Goal: Information Seeking & Learning: Learn about a topic

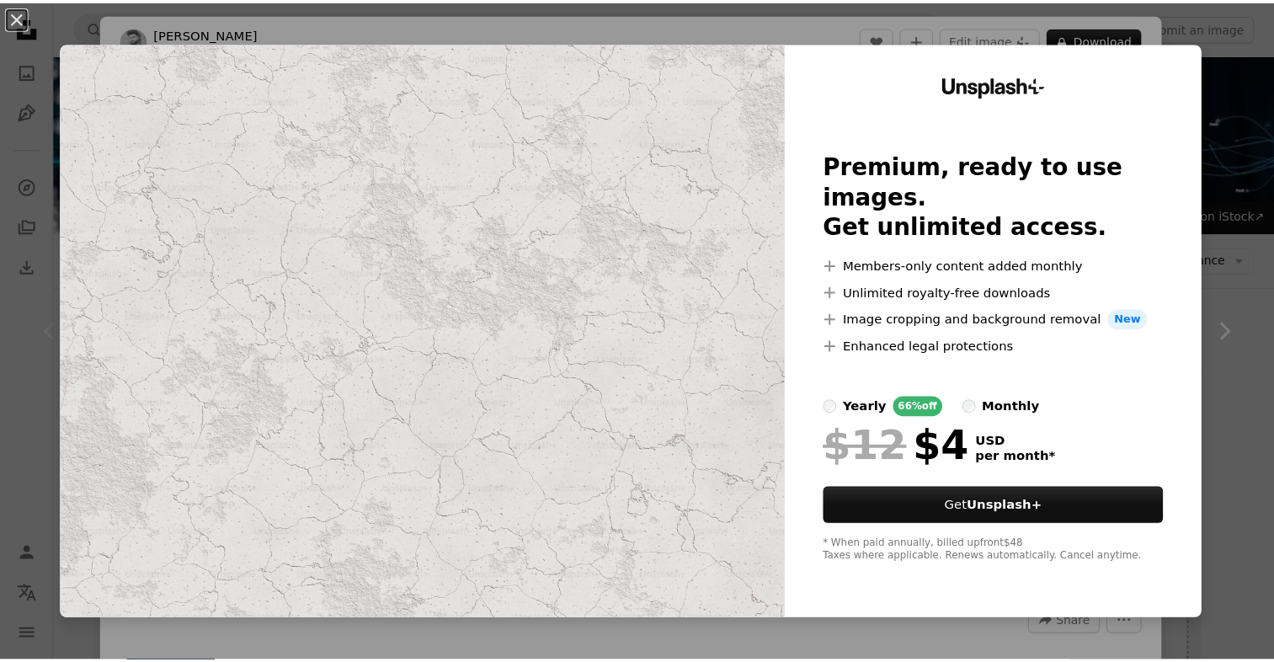
scroll to position [168, 0]
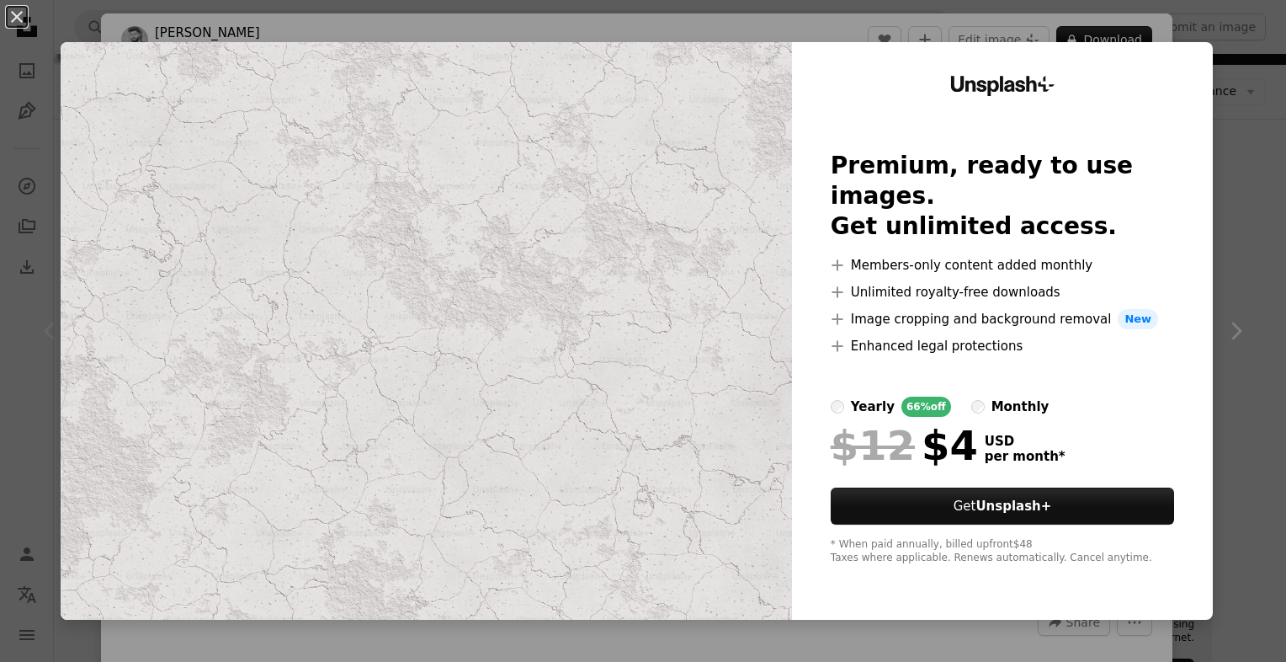
drag, startPoint x: 1246, startPoint y: 64, endPoint x: 1229, endPoint y: 61, distance: 17.0
click at [1246, 64] on div "An X shape Unsplash+ Premium, ready to use images. Get unlimited access. A plus…" at bounding box center [643, 331] width 1286 height 662
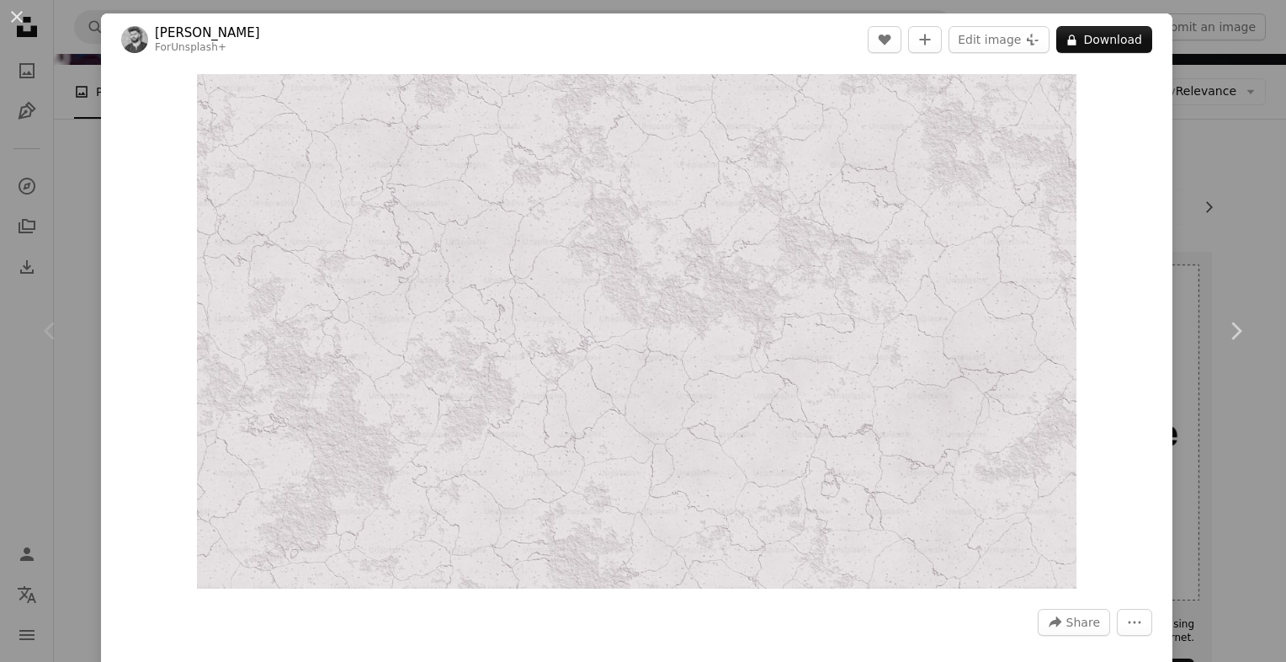
click at [17, 12] on button "An X shape" at bounding box center [17, 17] width 20 height 20
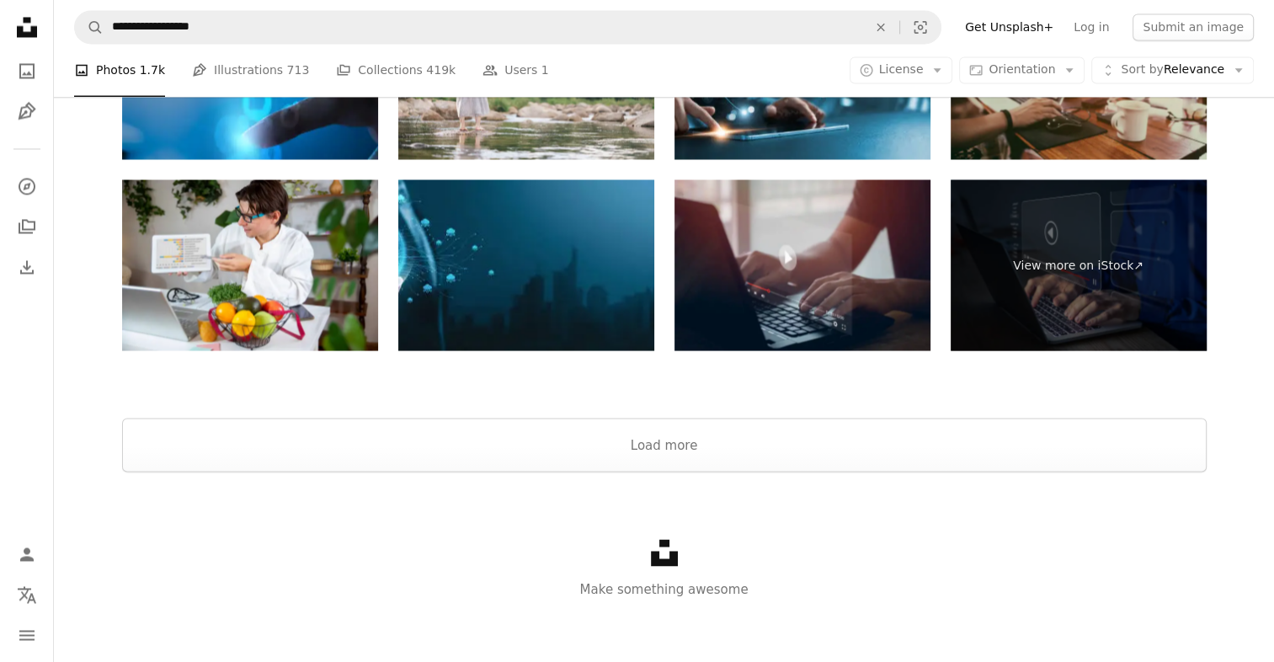
scroll to position [3011, 0]
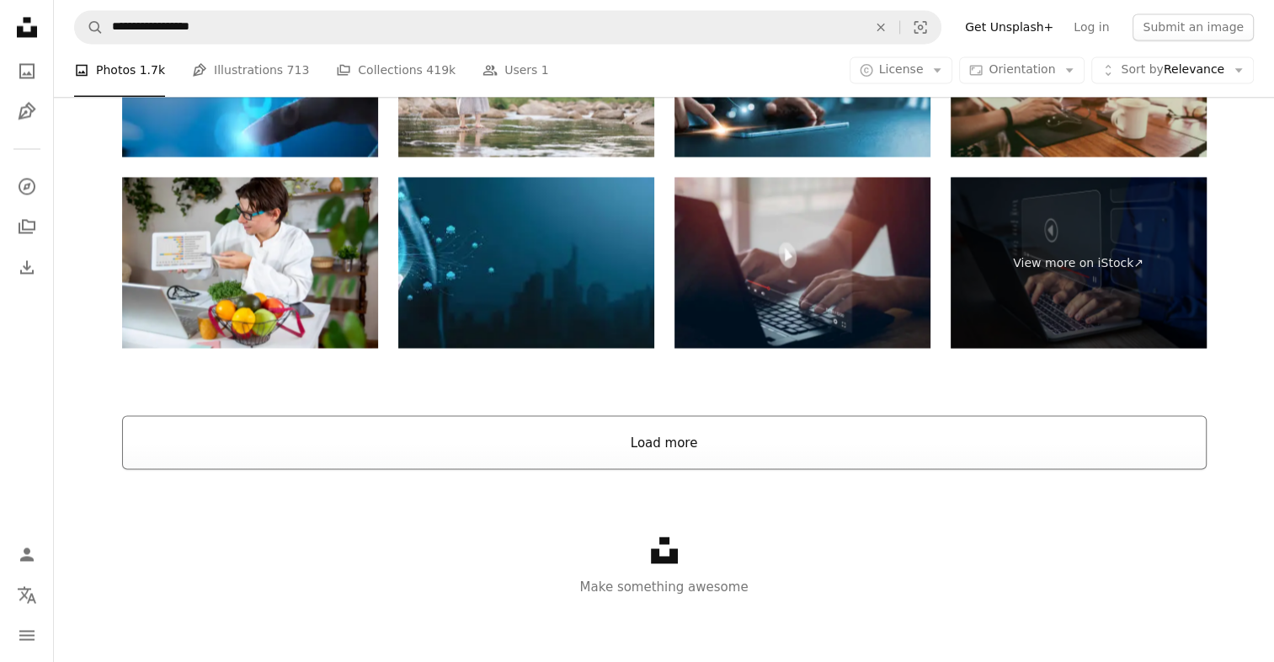
click at [666, 448] on button "Load more" at bounding box center [664, 442] width 1084 height 54
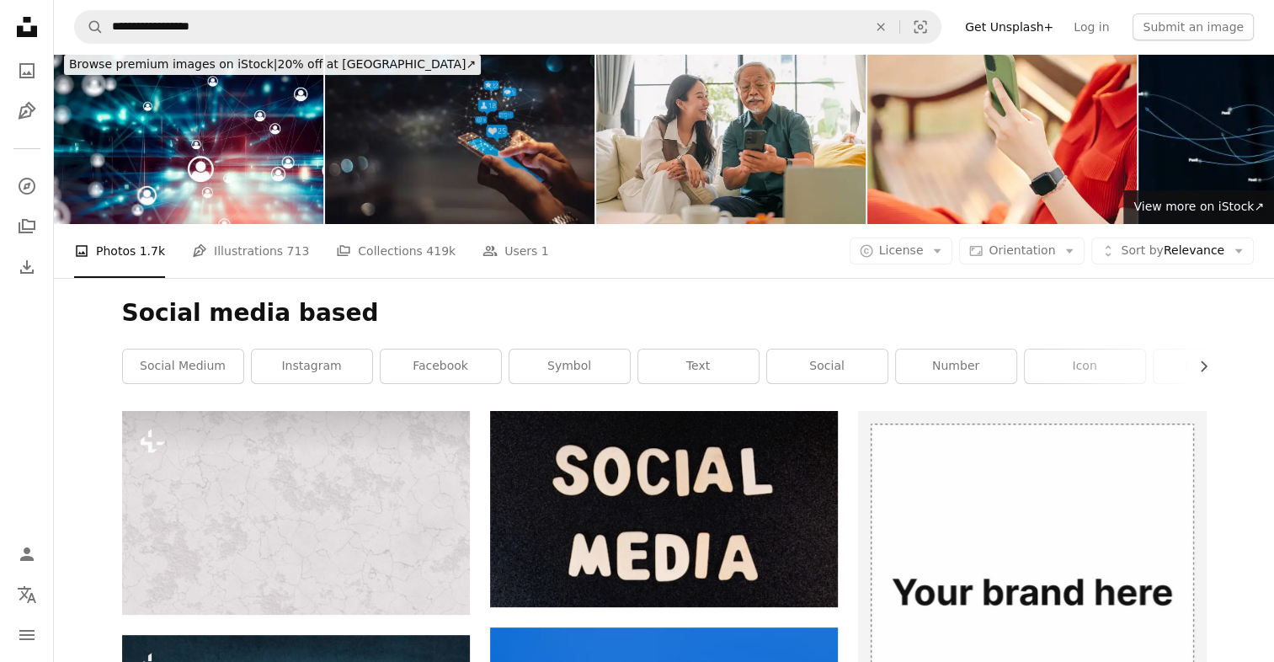
scroll to position [0, 0]
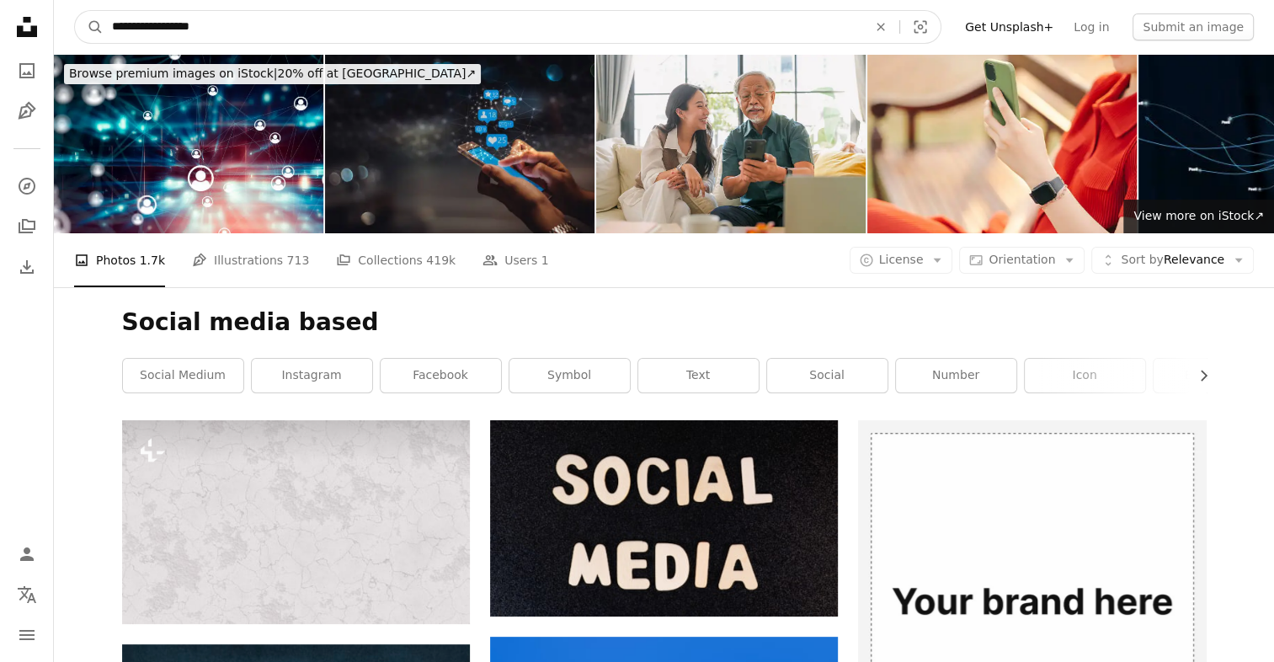
click at [243, 29] on input "**********" at bounding box center [483, 27] width 759 height 32
type input "*"
type input "**"
click button "A magnifying glass" at bounding box center [89, 27] width 29 height 32
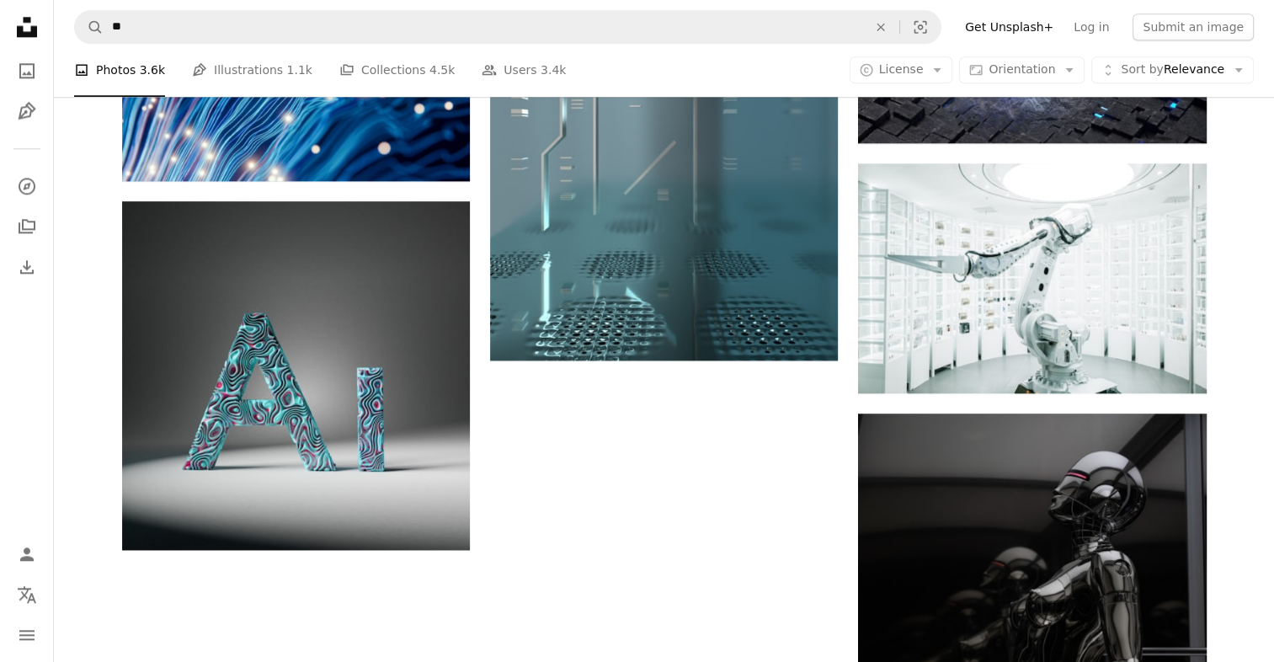
scroll to position [1852, 0]
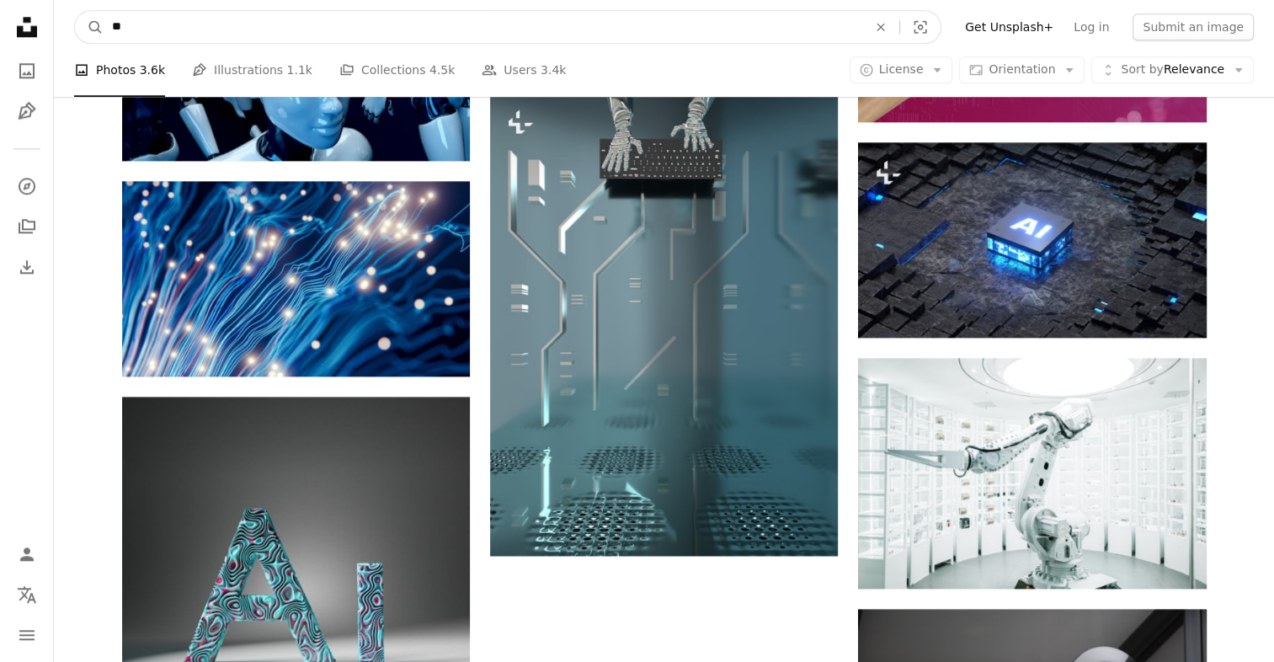
click at [168, 23] on input "**" at bounding box center [483, 27] width 759 height 32
type input "*"
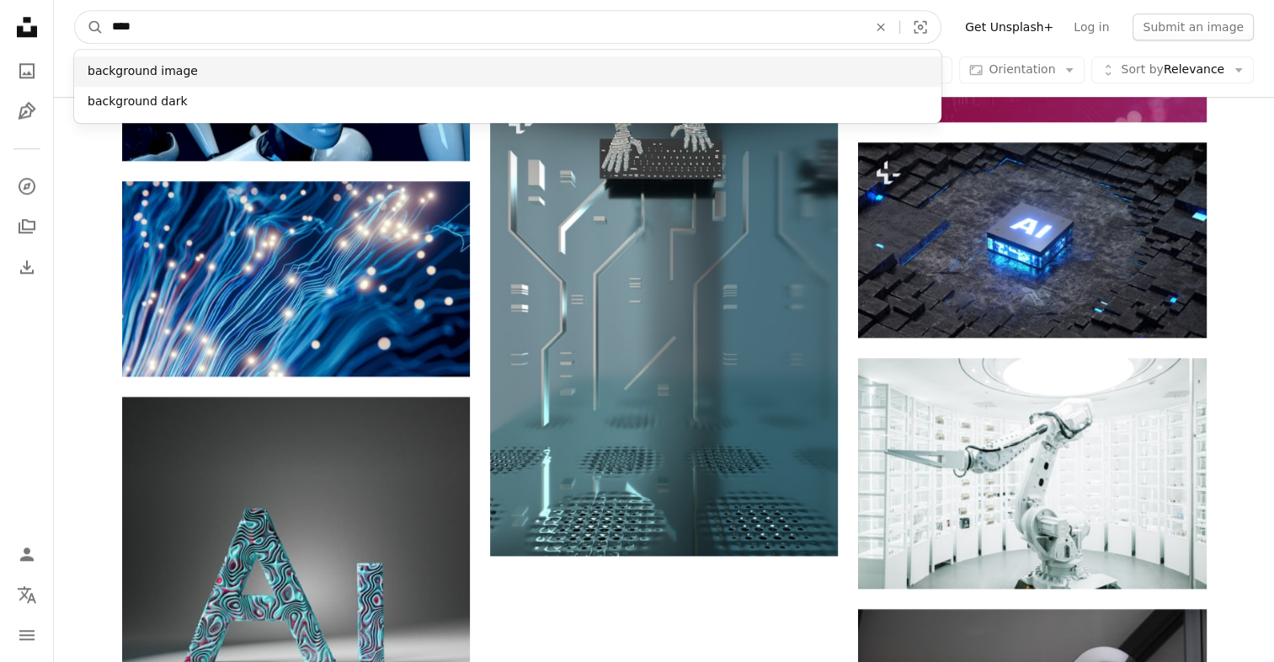
type input "****"
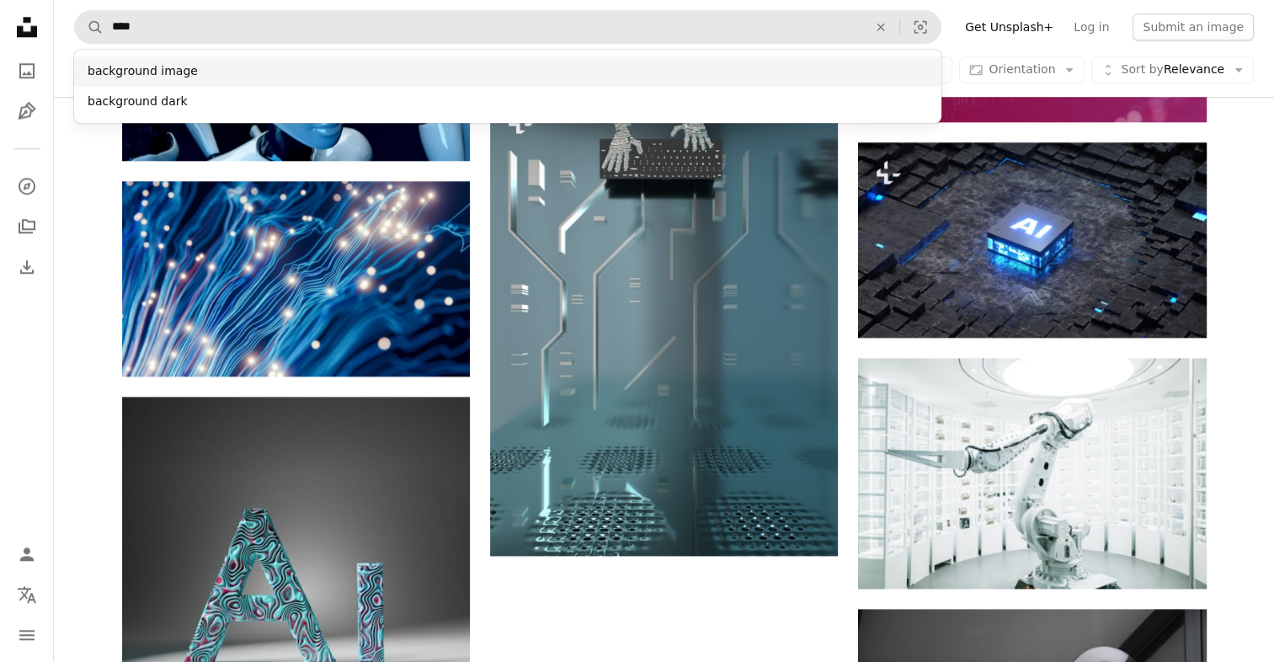
click at [205, 76] on div "background image" at bounding box center [507, 71] width 867 height 30
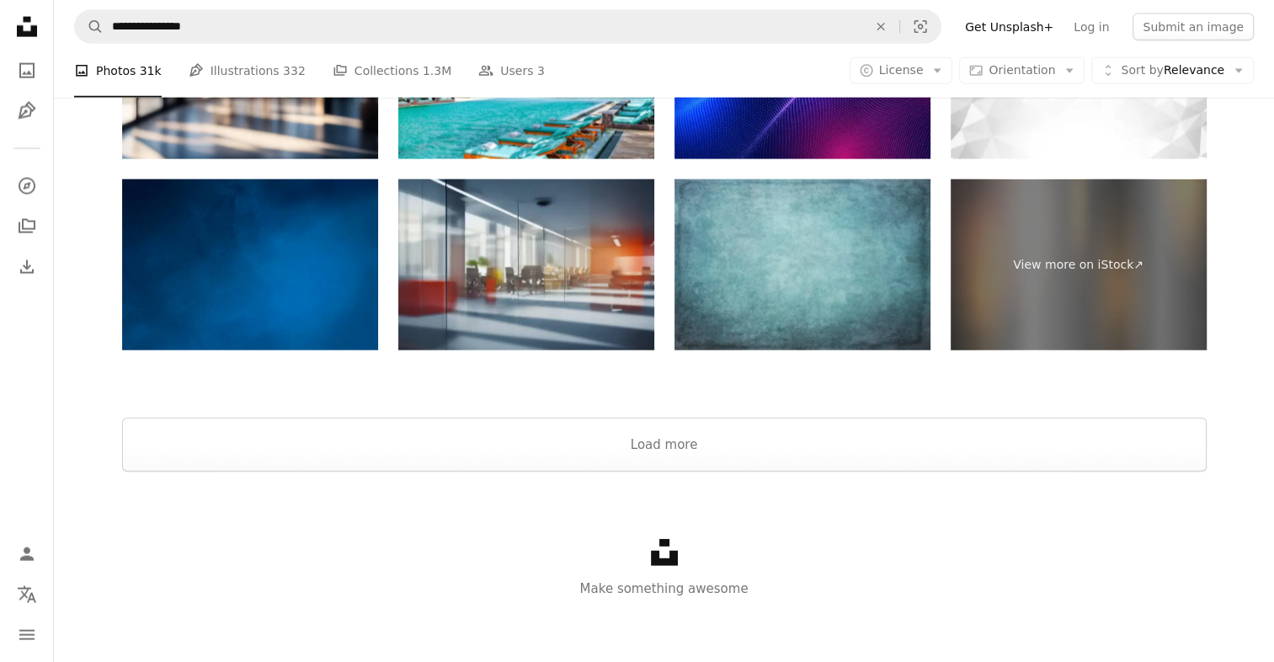
scroll to position [3947, 0]
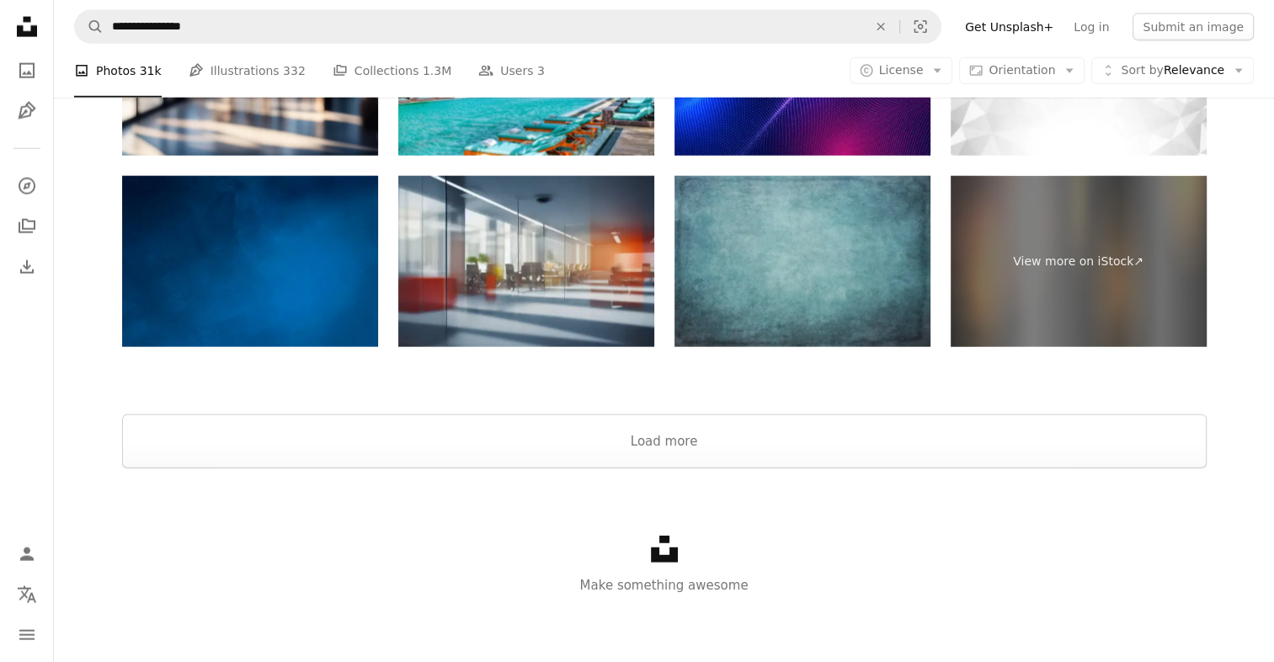
click at [822, 257] on img at bounding box center [802, 261] width 256 height 171
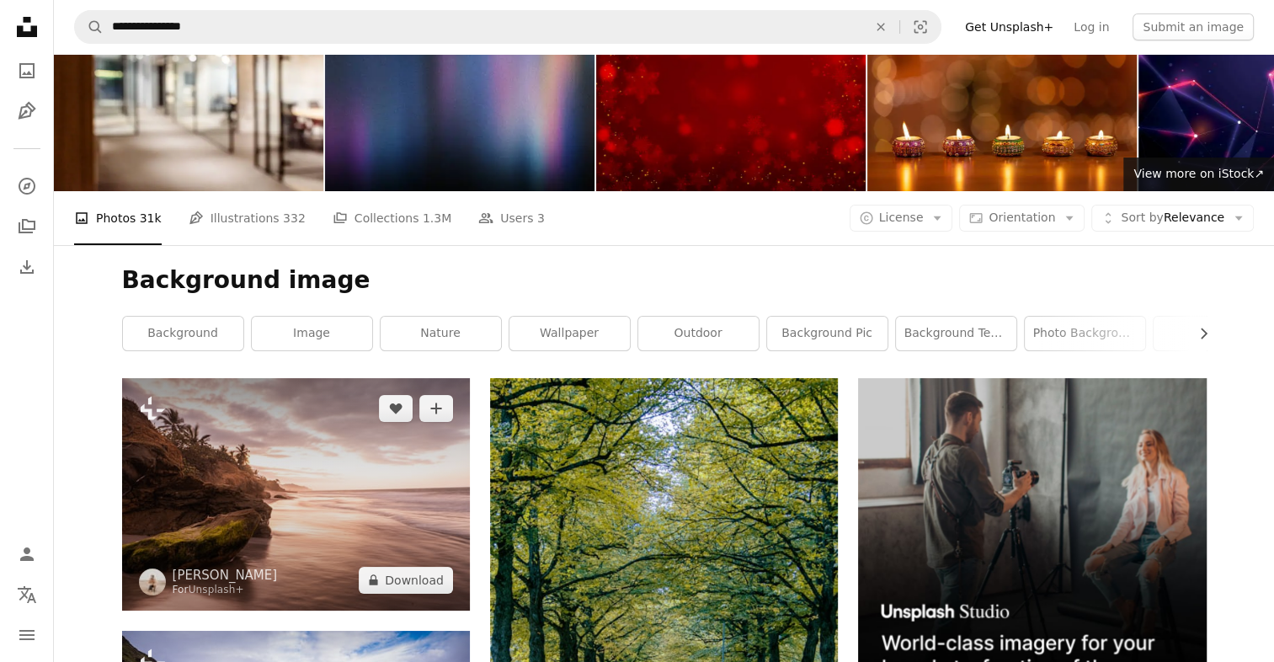
scroll to position [0, 0]
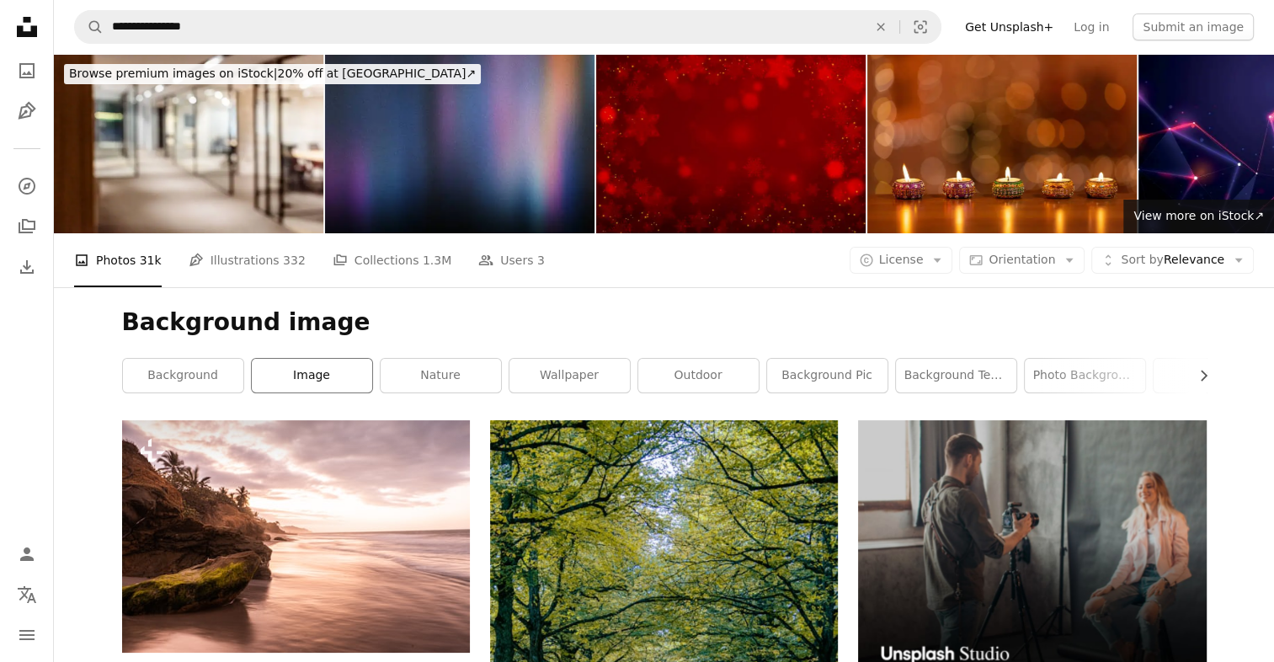
click at [311, 372] on link "image" at bounding box center [312, 376] width 120 height 34
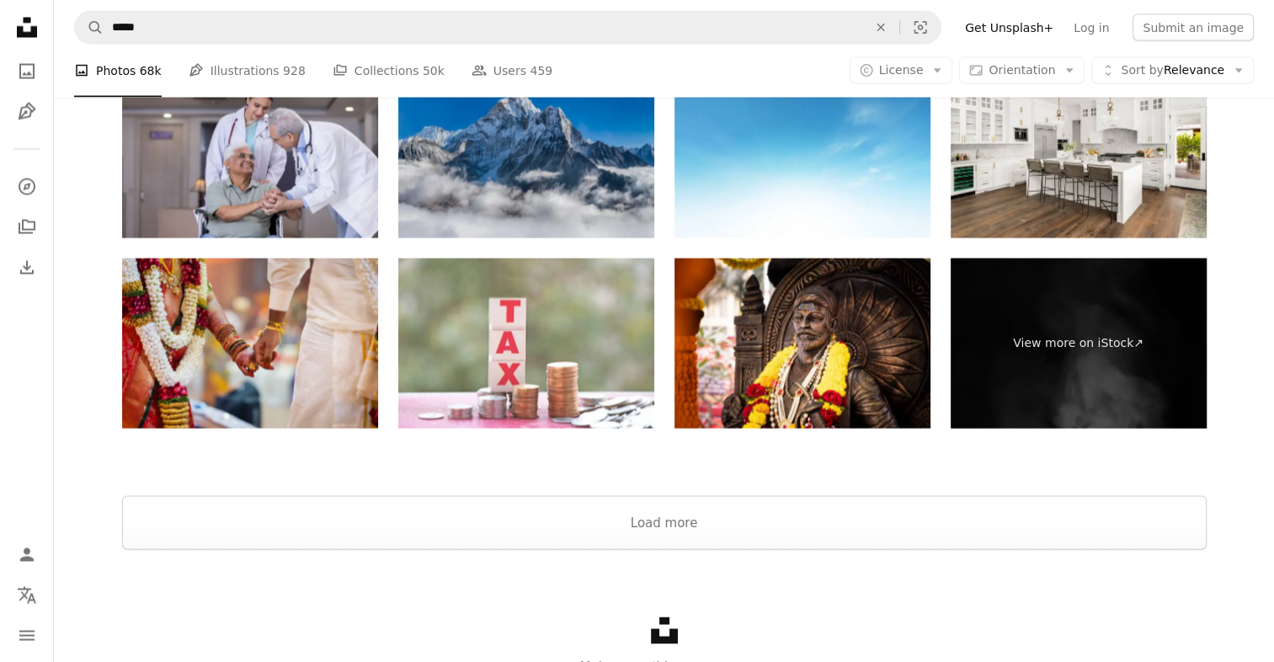
scroll to position [3075, 0]
